Goal: Task Accomplishment & Management: Manage account settings

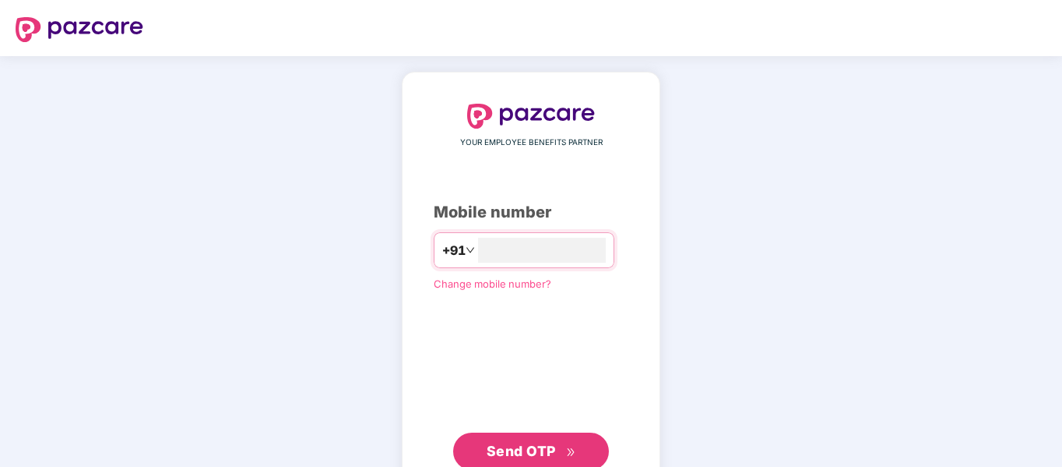
type input "**********"
click at [534, 441] on span "Send OTP" at bounding box center [532, 450] width 90 height 22
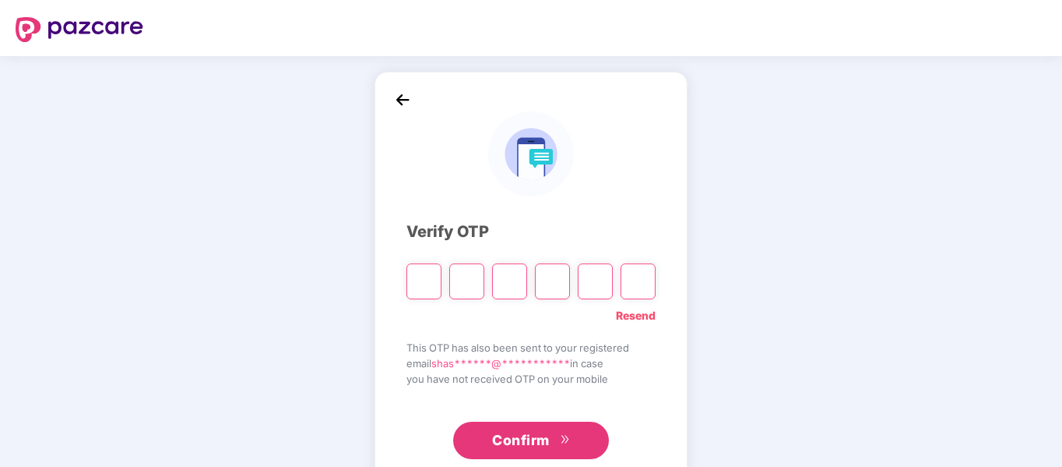
type input "*"
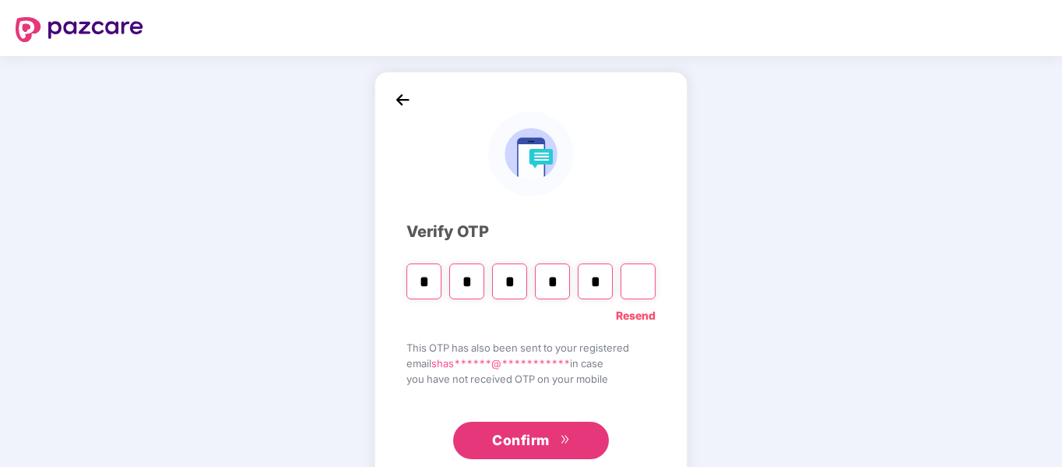
type input "*"
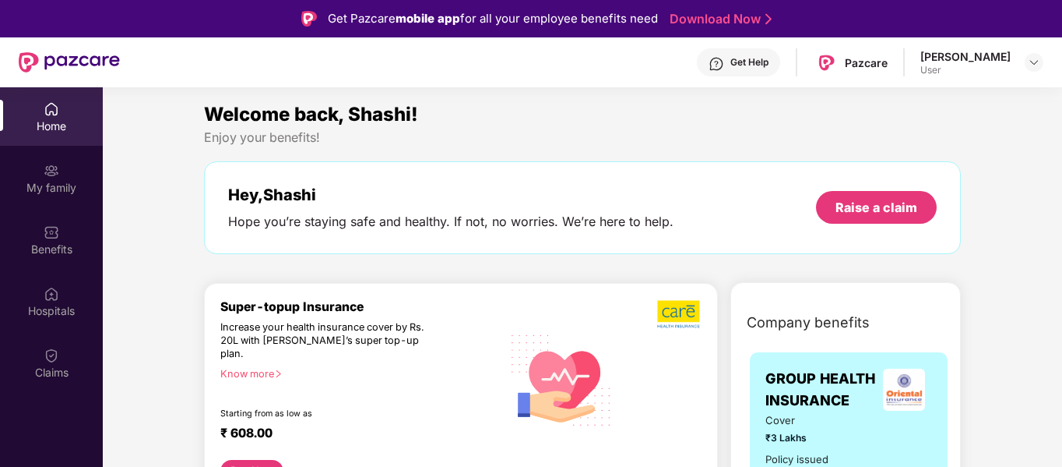
click at [45, 178] on img at bounding box center [52, 171] width 16 height 16
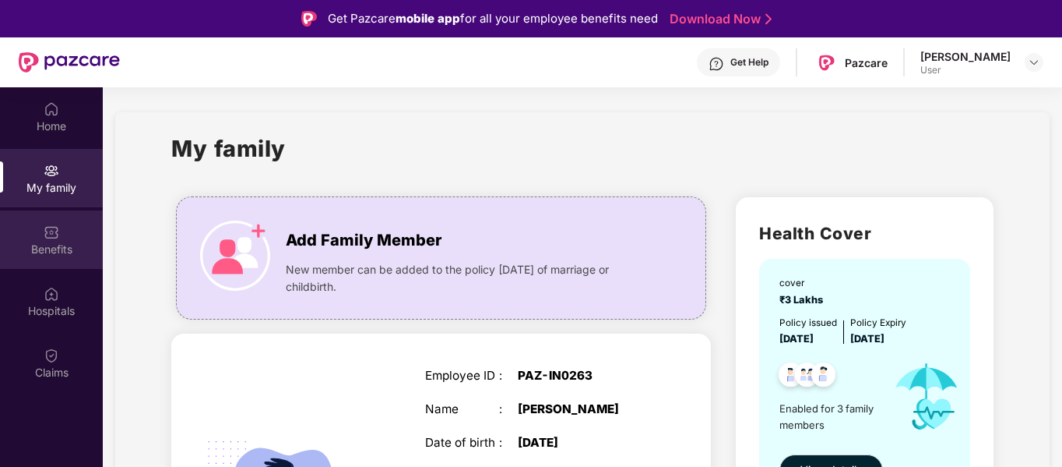
click at [51, 229] on img at bounding box center [52, 232] width 16 height 16
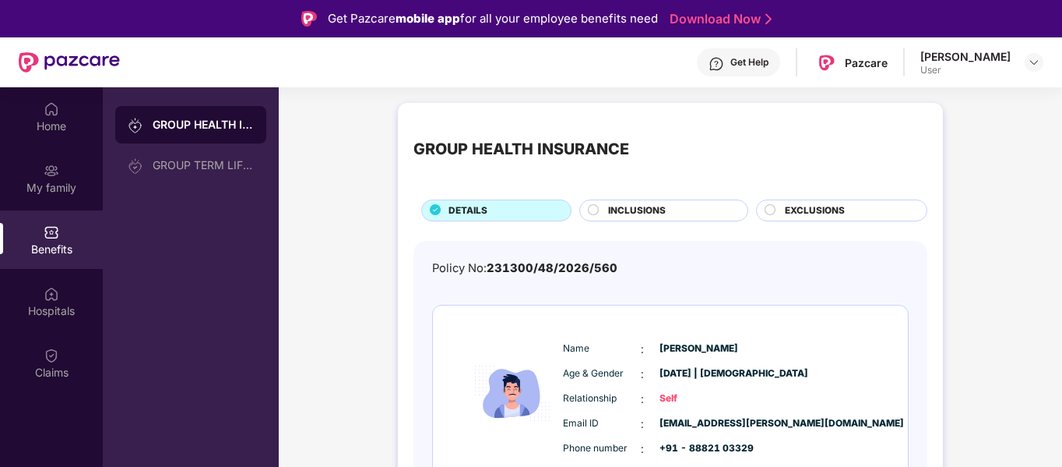
click at [640, 212] on span "INCLUSIONS" at bounding box center [637, 210] width 58 height 15
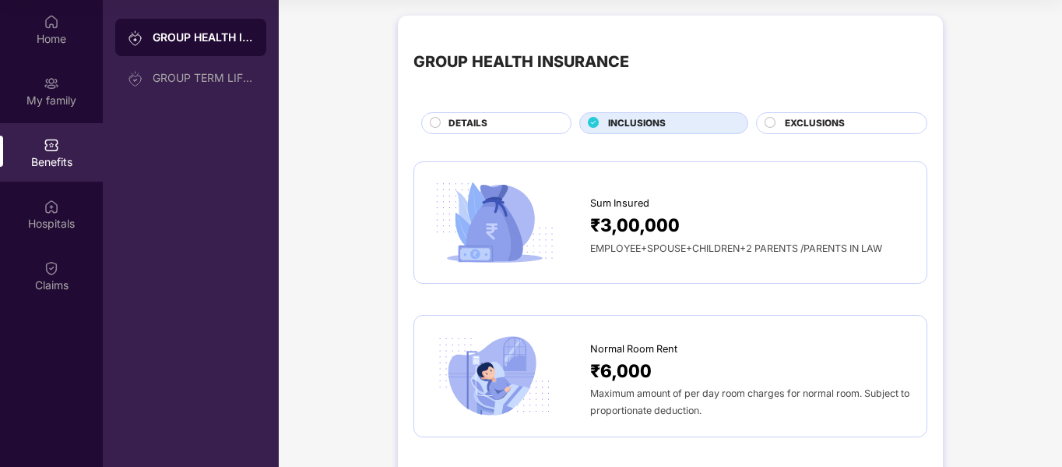
click at [765, 120] on icon at bounding box center [770, 122] width 11 height 11
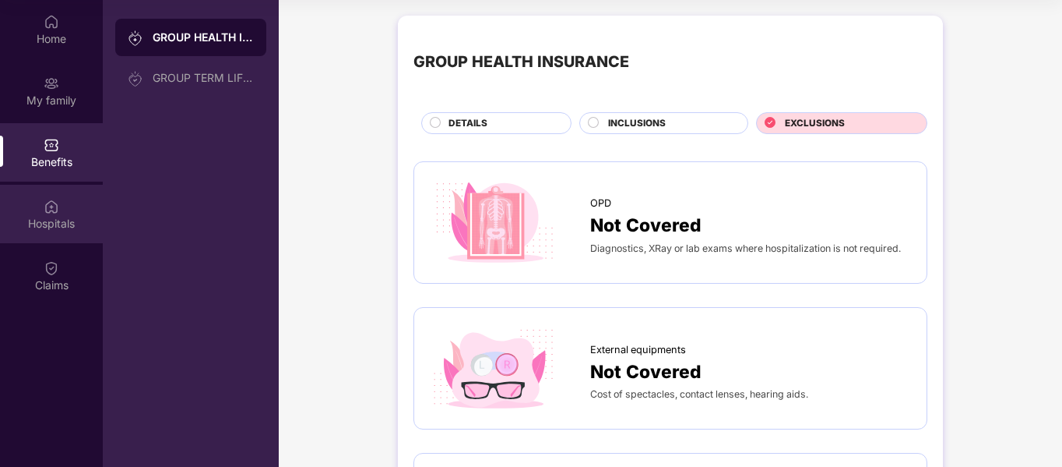
click at [58, 199] on img at bounding box center [52, 207] width 16 height 16
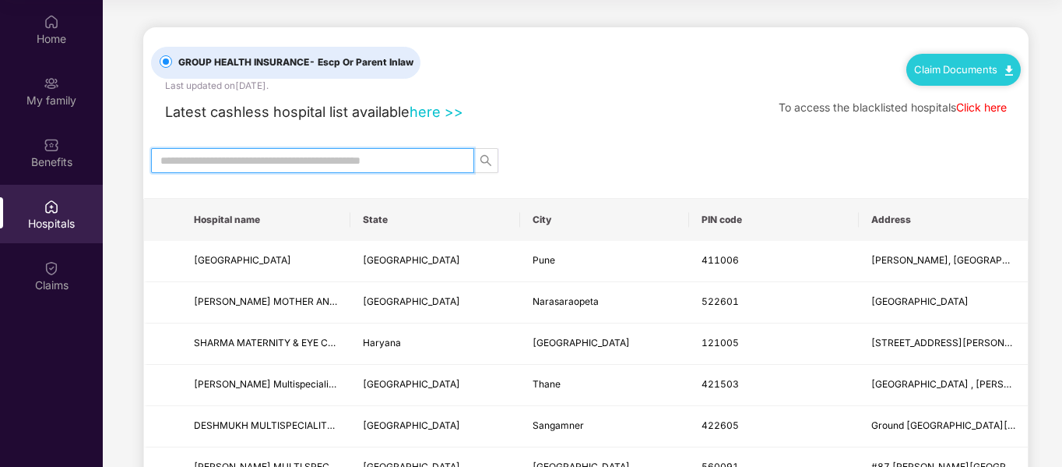
click at [358, 165] on input "text" at bounding box center [306, 160] width 292 height 17
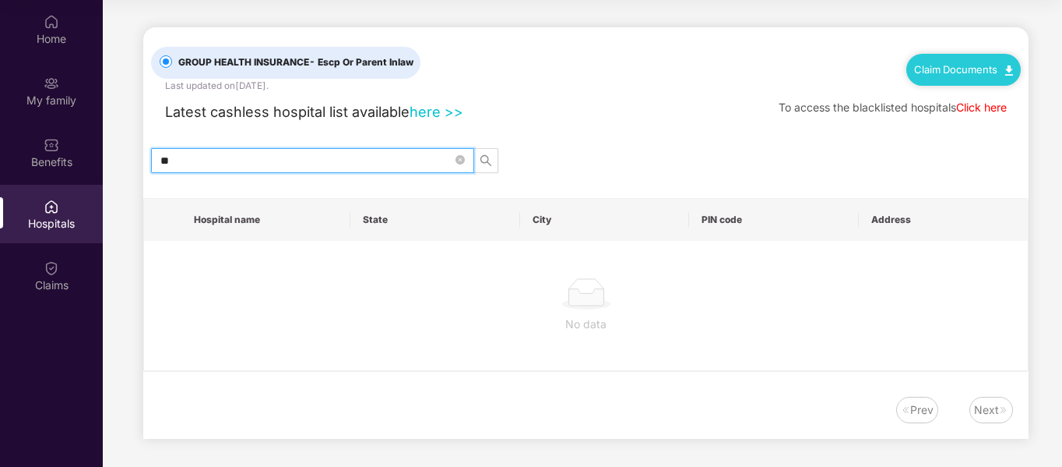
type input "*"
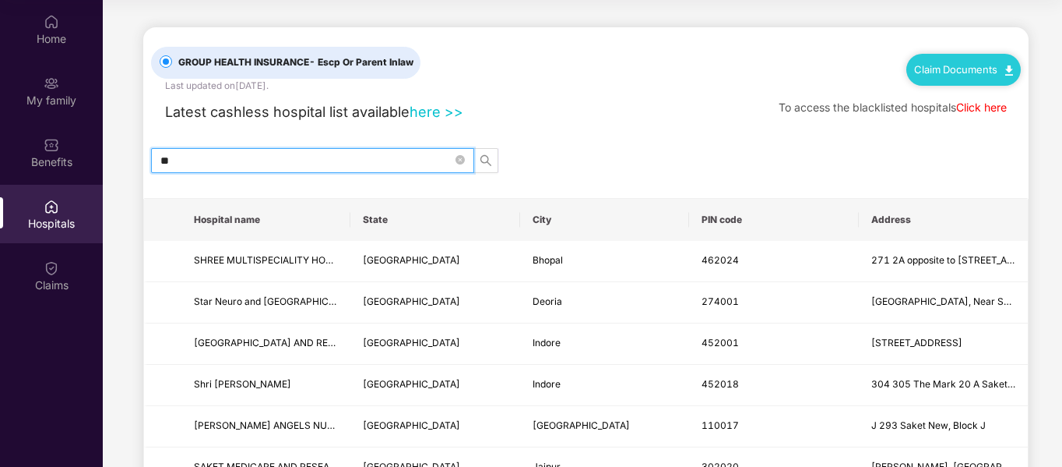
type input "*"
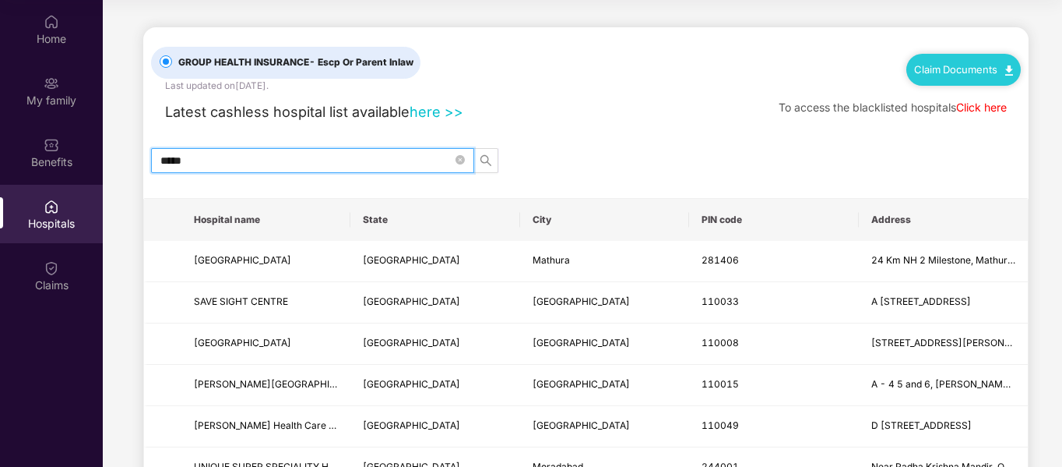
click at [309, 158] on input "*****" at bounding box center [306, 160] width 292 height 17
type input "*"
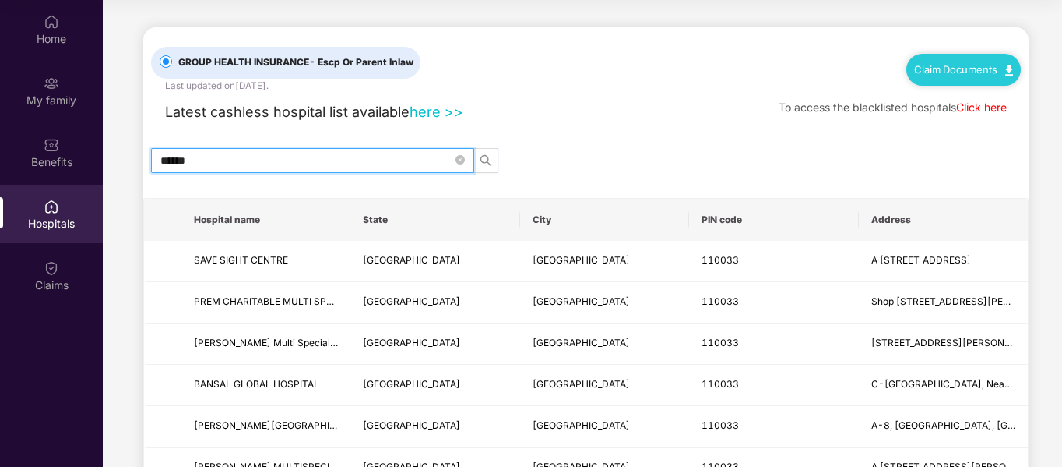
type input "******"
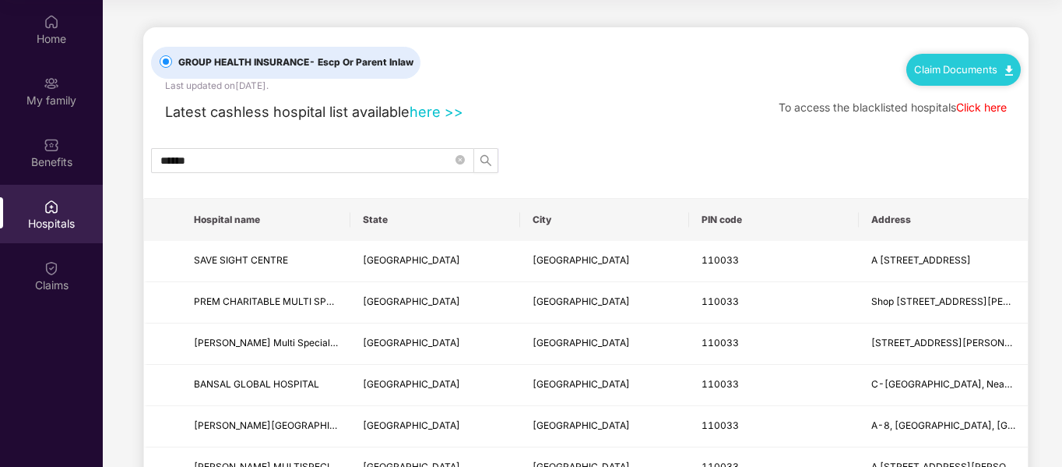
click at [965, 69] on link "Claim Documents" at bounding box center [963, 69] width 99 height 12
click at [708, 131] on div "GROUP HEALTH INSURANCE - Escp Or Parent Inlaw Last updated on [DATE] . Claim Do…" at bounding box center [586, 311] width 886 height 569
click at [42, 282] on div "Claims" at bounding box center [51, 285] width 103 height 16
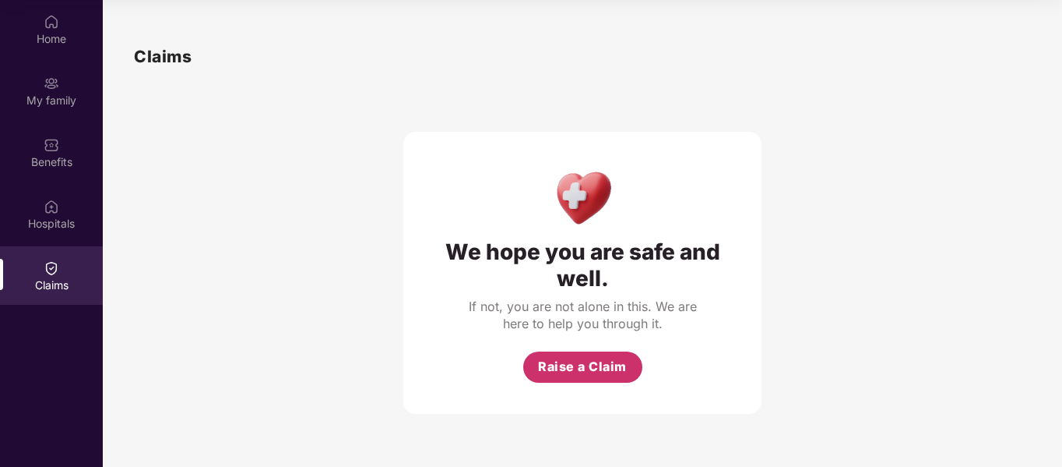
click at [594, 368] on span "Raise a Claim" at bounding box center [582, 366] width 89 height 19
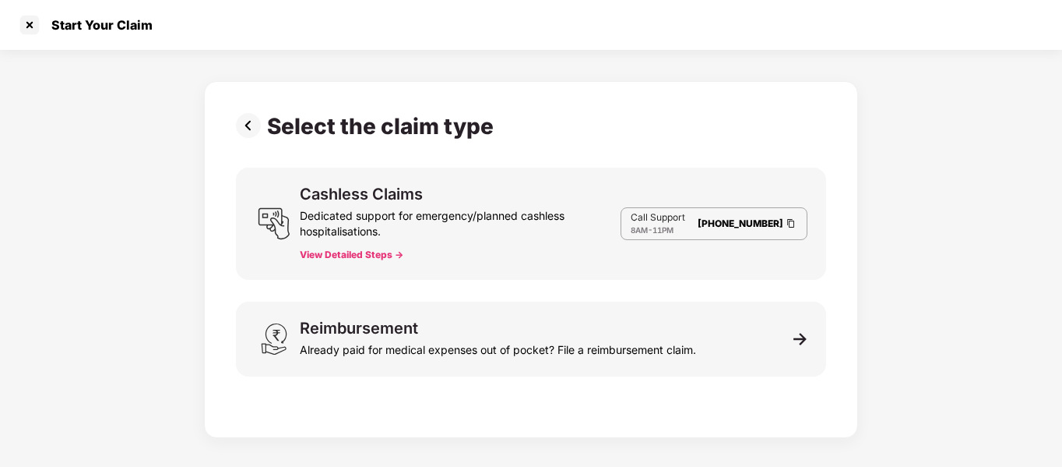
scroll to position [37, 0]
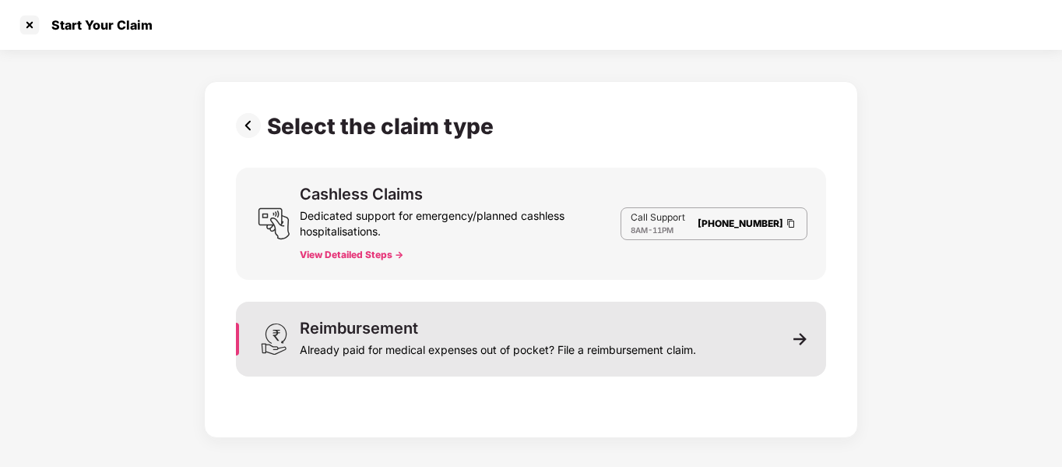
click at [688, 340] on div "Already paid for medical expenses out of pocket? File a reimbursement claim." at bounding box center [498, 347] width 396 height 22
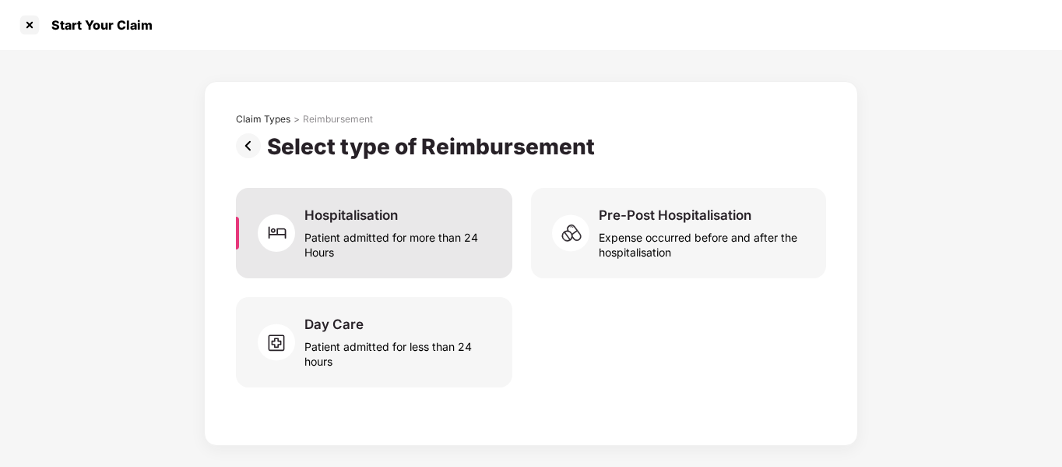
click at [408, 229] on div "Patient admitted for more than 24 Hours" at bounding box center [399, 242] width 189 height 36
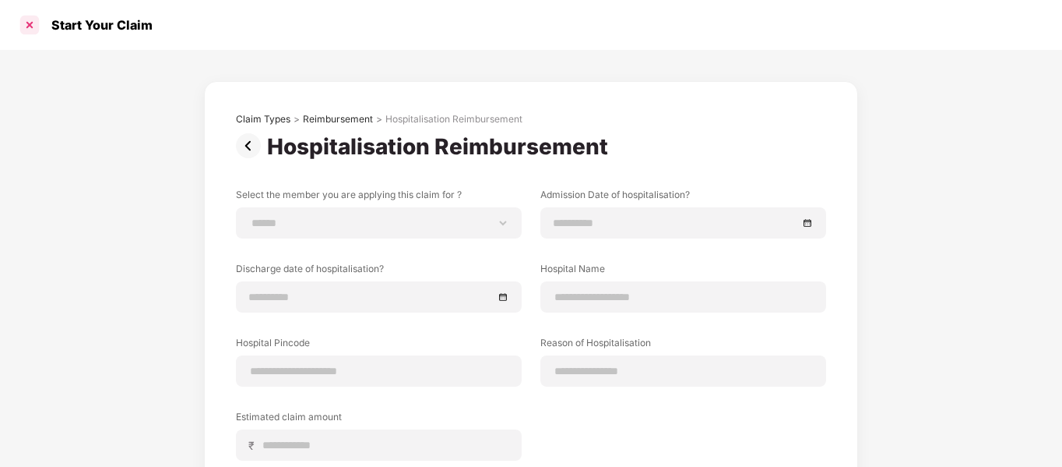
click at [35, 20] on div at bounding box center [29, 24] width 25 height 25
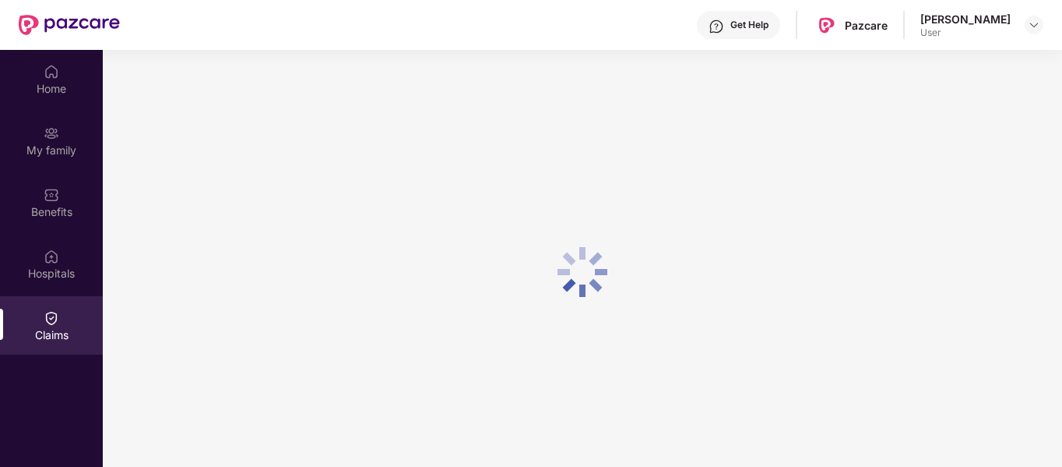
scroll to position [87, 0]
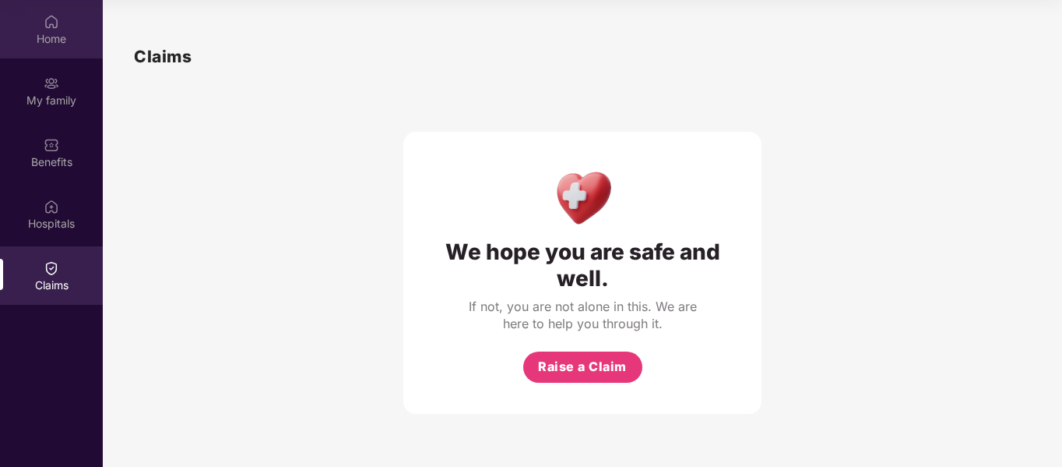
click at [62, 35] on div "Home" at bounding box center [51, 39] width 103 height 16
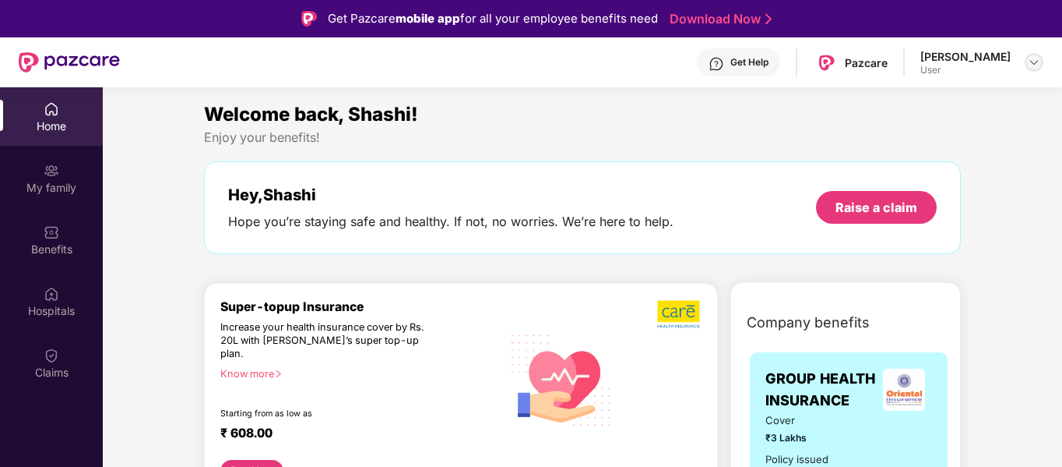
click at [1036, 64] on img at bounding box center [1034, 62] width 12 height 12
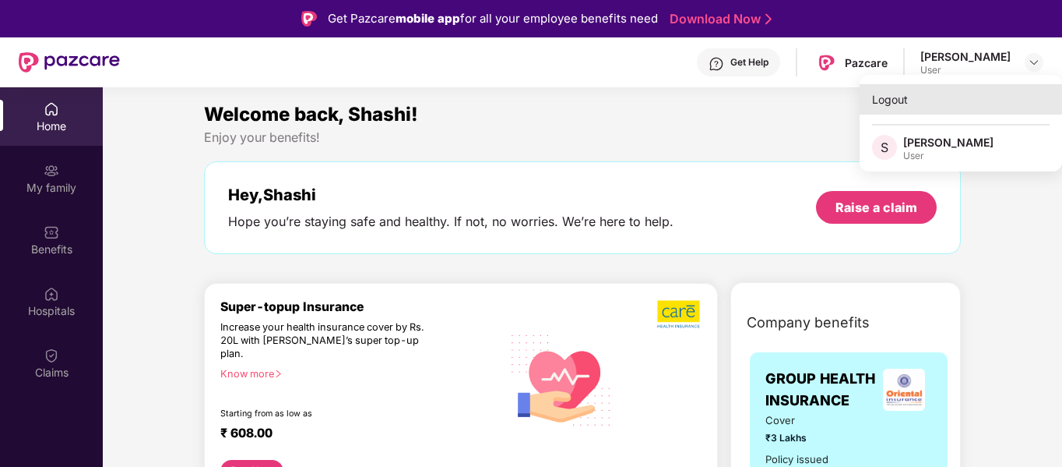
click at [889, 105] on div "Logout" at bounding box center [961, 99] width 203 height 30
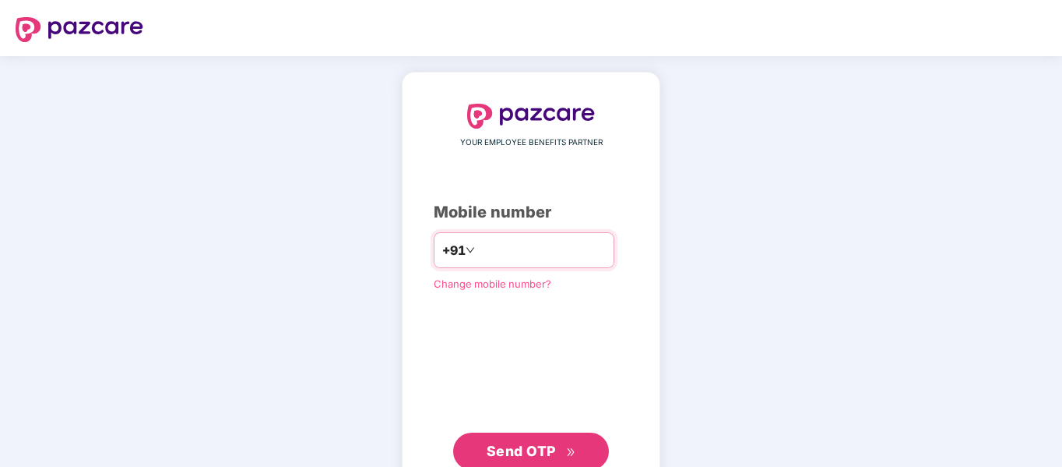
paste input "**********"
type input "**********"
drag, startPoint x: 492, startPoint y: 250, endPoint x: 536, endPoint y: 250, distance: 44.4
click at [536, 250] on input "**********" at bounding box center [542, 250] width 128 height 25
click at [495, 251] on input "**********" at bounding box center [542, 250] width 128 height 25
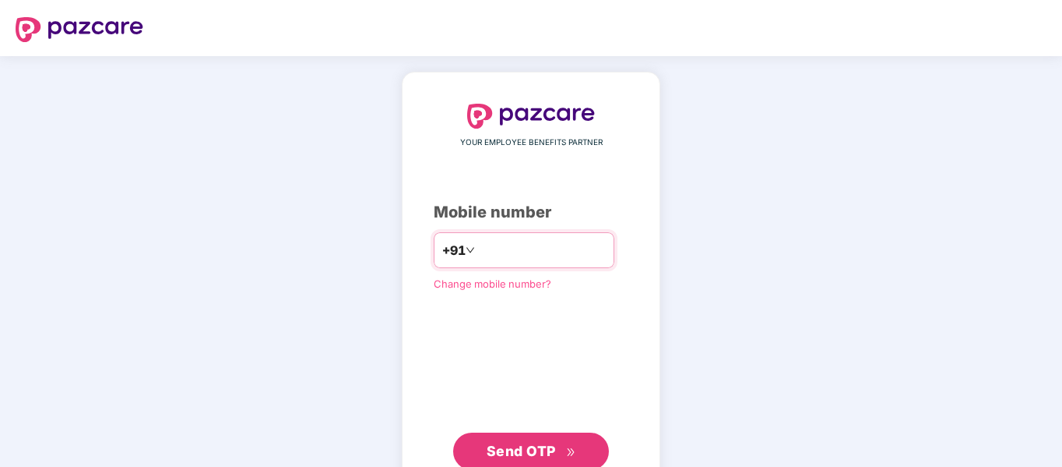
click at [492, 251] on input "**********" at bounding box center [542, 250] width 128 height 25
drag, startPoint x: 492, startPoint y: 251, endPoint x: 543, endPoint y: 252, distance: 51.4
click at [543, 252] on input "**********" at bounding box center [542, 250] width 128 height 25
click at [532, 438] on button "Send OTP" at bounding box center [531, 450] width 156 height 37
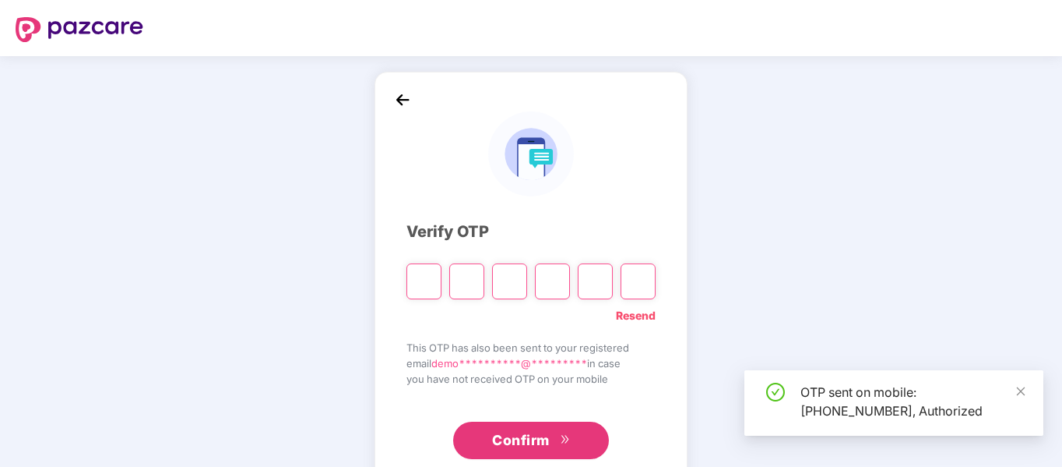
paste input "*"
type input "*"
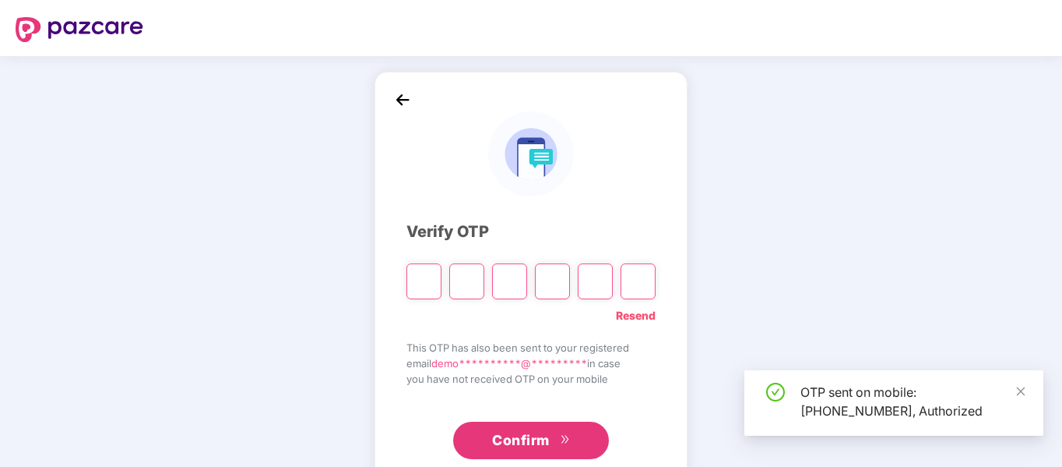
type input "*"
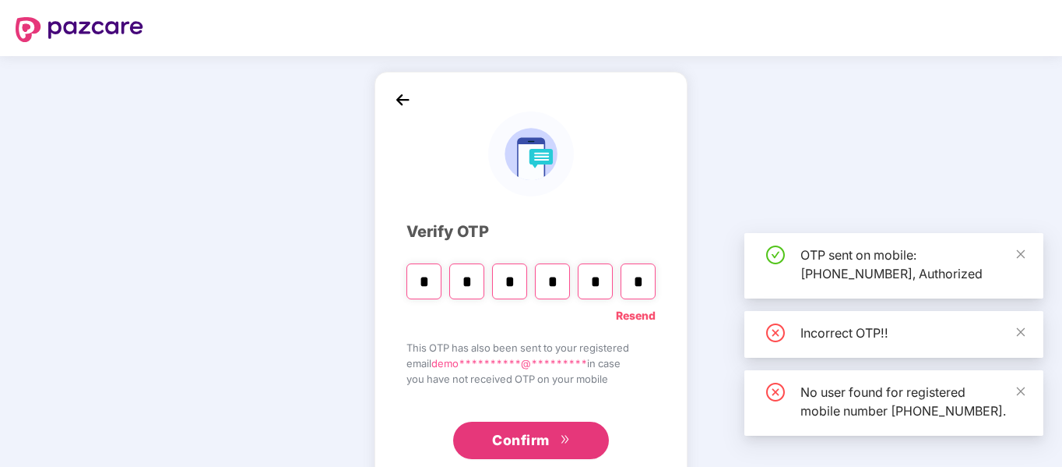
click at [514, 452] on button "Confirm" at bounding box center [531, 439] width 156 height 37
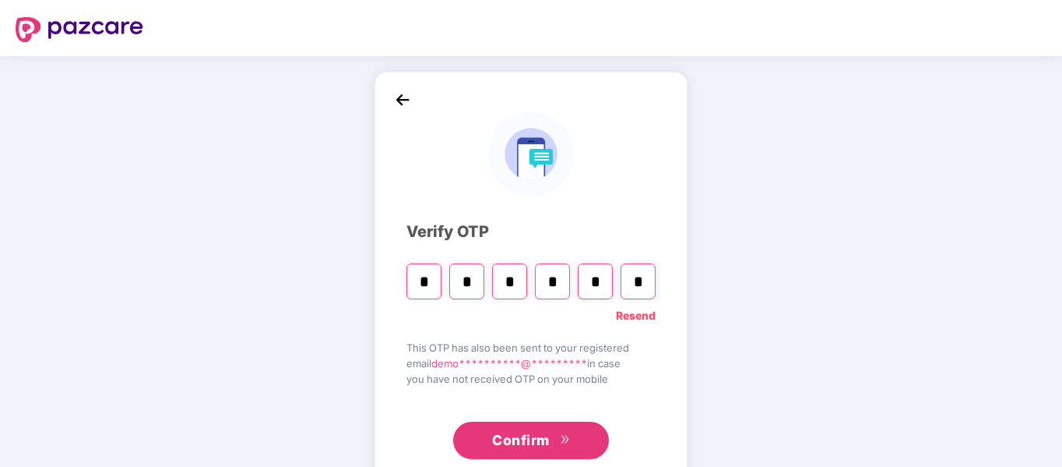
click at [641, 287] on input "*" at bounding box center [638, 281] width 35 height 36
type input "*"
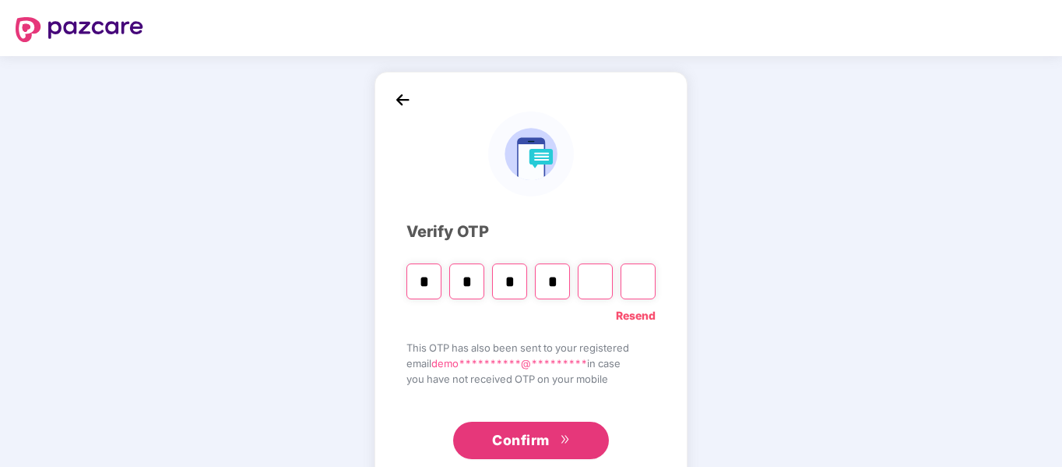
type input "*"
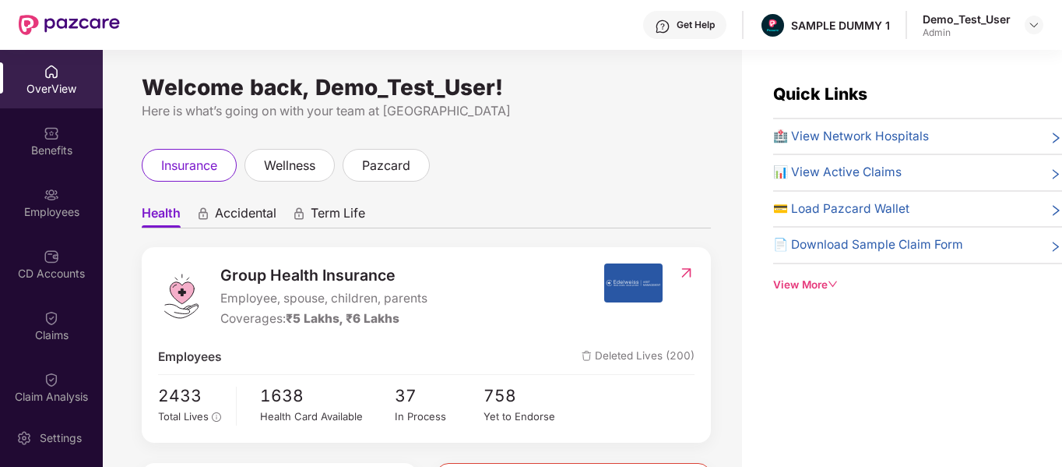
click at [245, 217] on span "Accidental" at bounding box center [246, 216] width 62 height 23
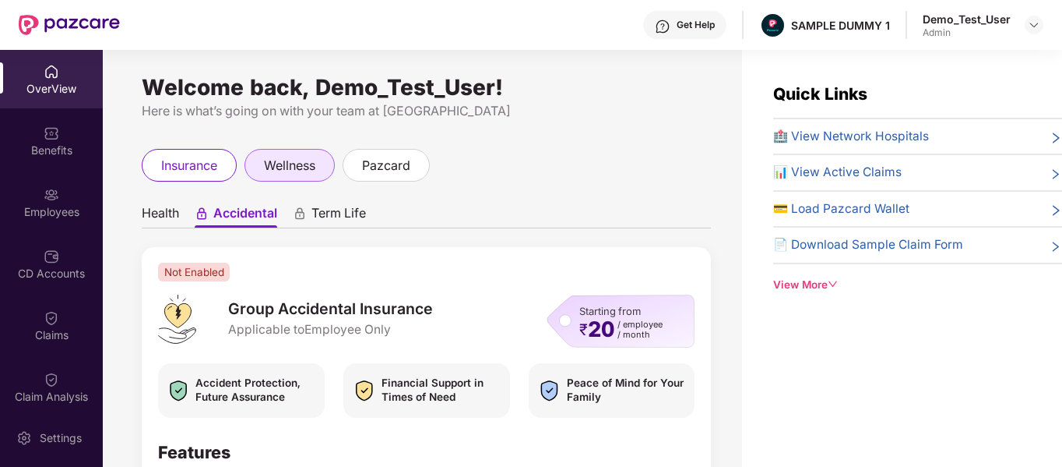
click at [278, 177] on div "wellness" at bounding box center [290, 165] width 90 height 33
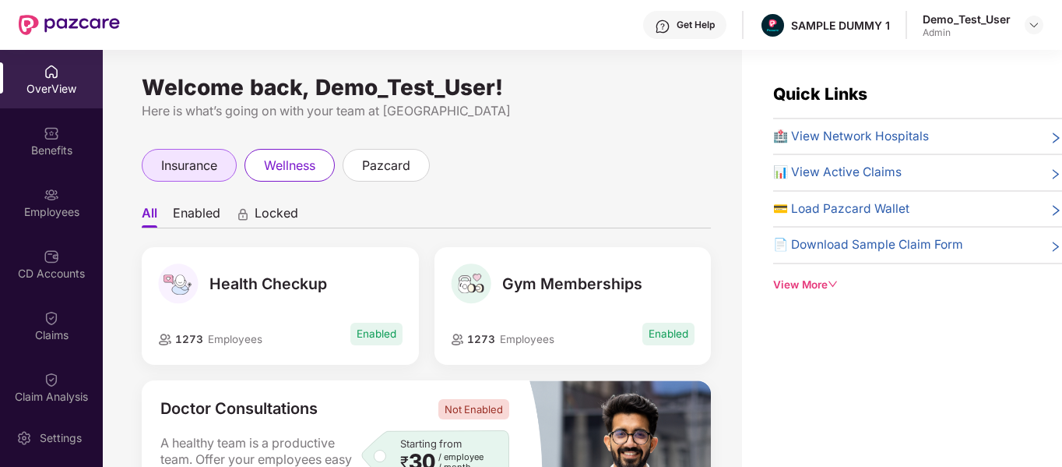
click at [205, 167] on span "insurance" at bounding box center [189, 165] width 56 height 19
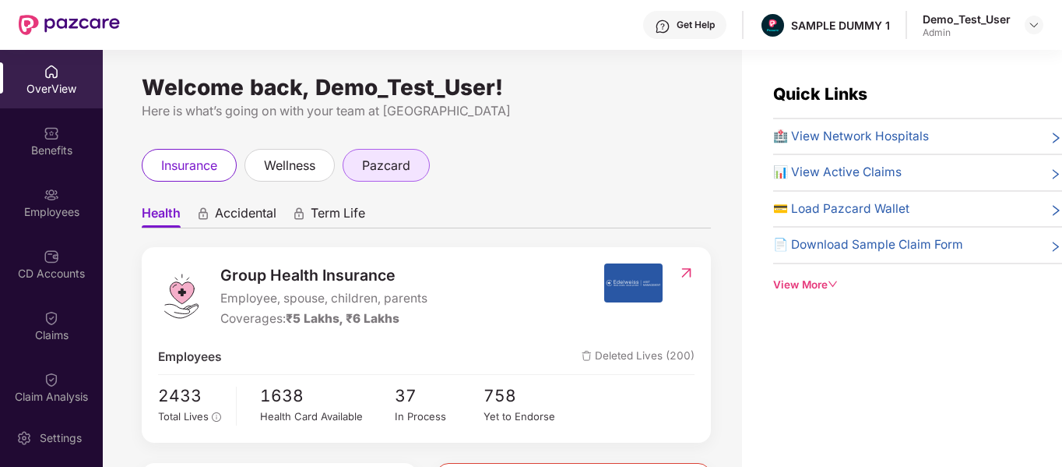
click at [377, 158] on span "pazcard" at bounding box center [386, 165] width 48 height 19
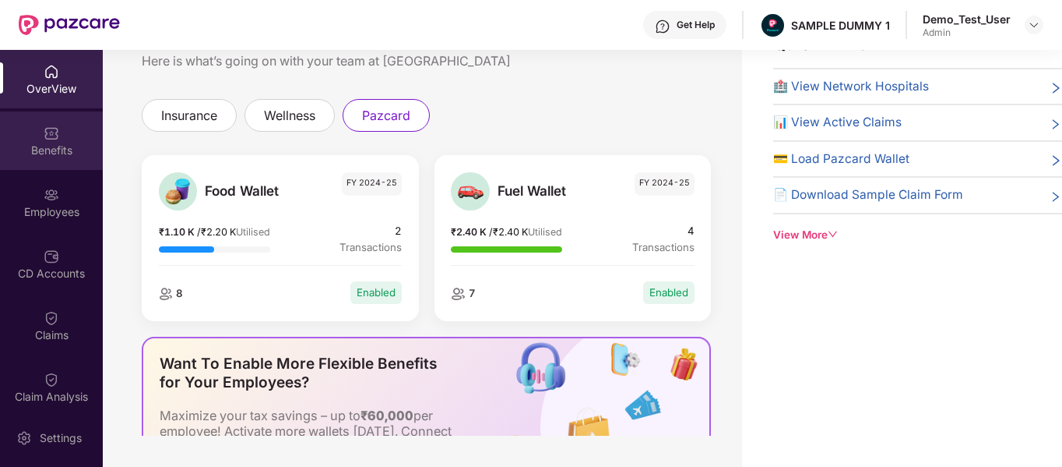
click at [53, 127] on img at bounding box center [52, 133] width 16 height 16
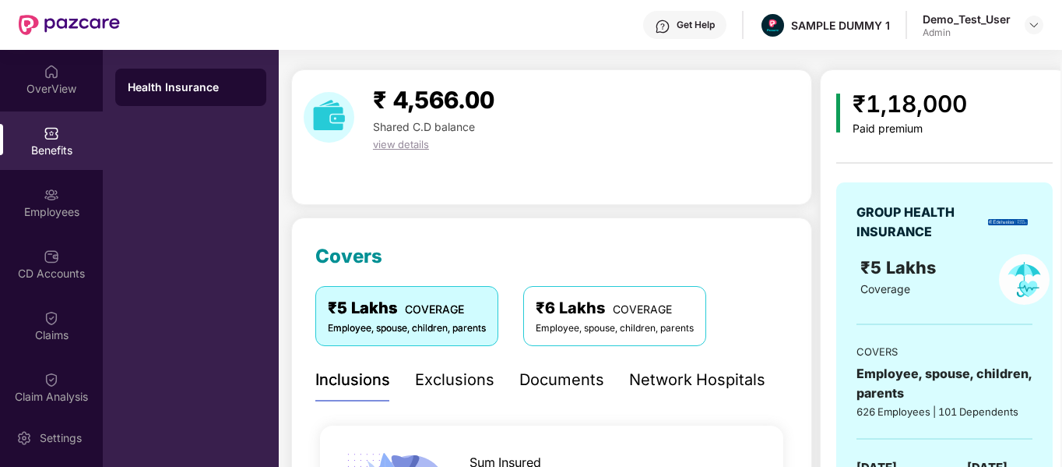
scroll to position [36, 0]
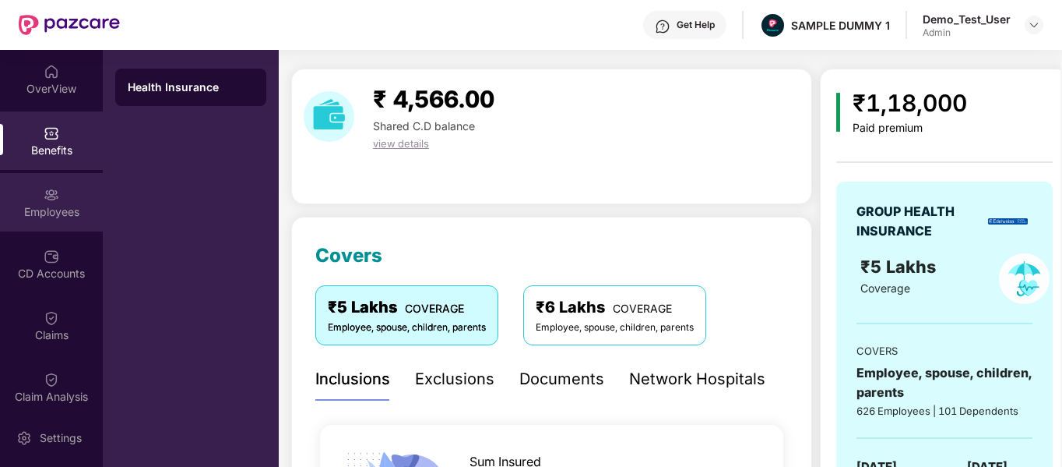
click at [60, 203] on div "Employees" at bounding box center [51, 202] width 103 height 58
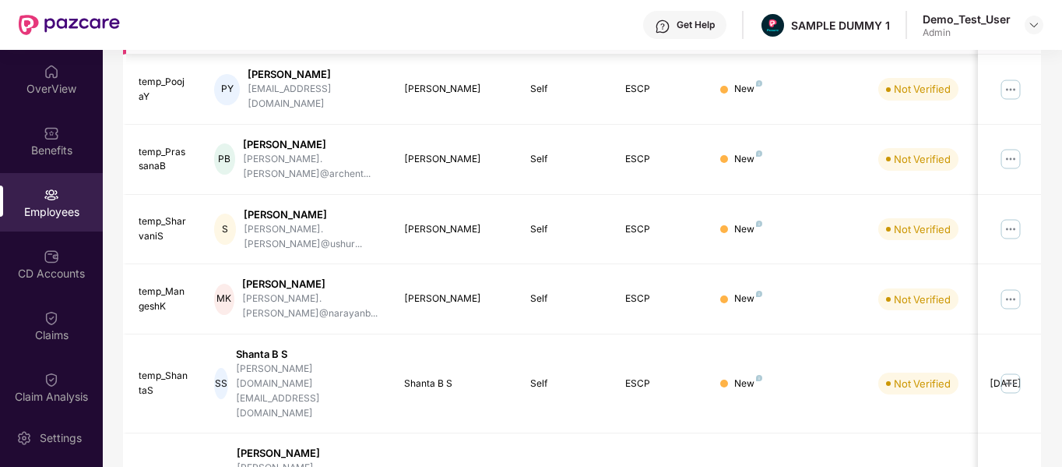
scroll to position [0, 0]
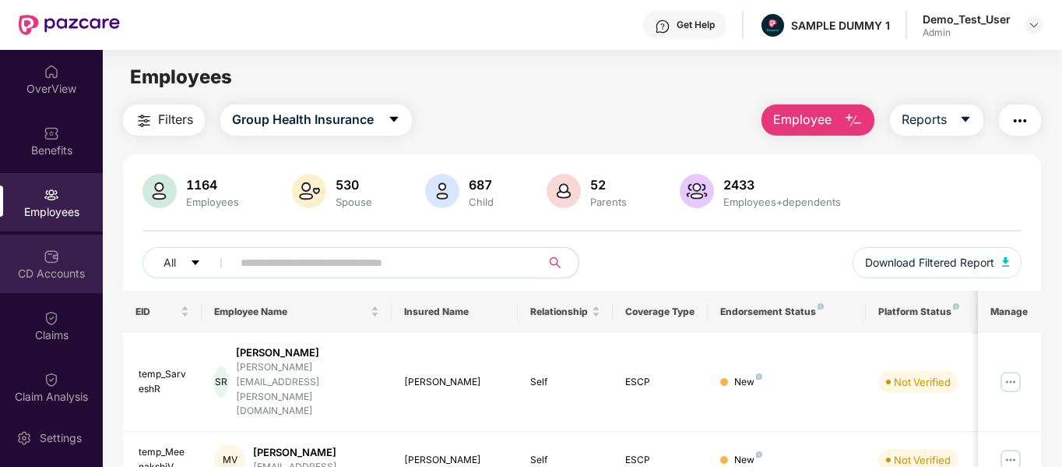
click at [43, 264] on div "CD Accounts" at bounding box center [51, 263] width 103 height 58
